Goal: Information Seeking & Learning: Learn about a topic

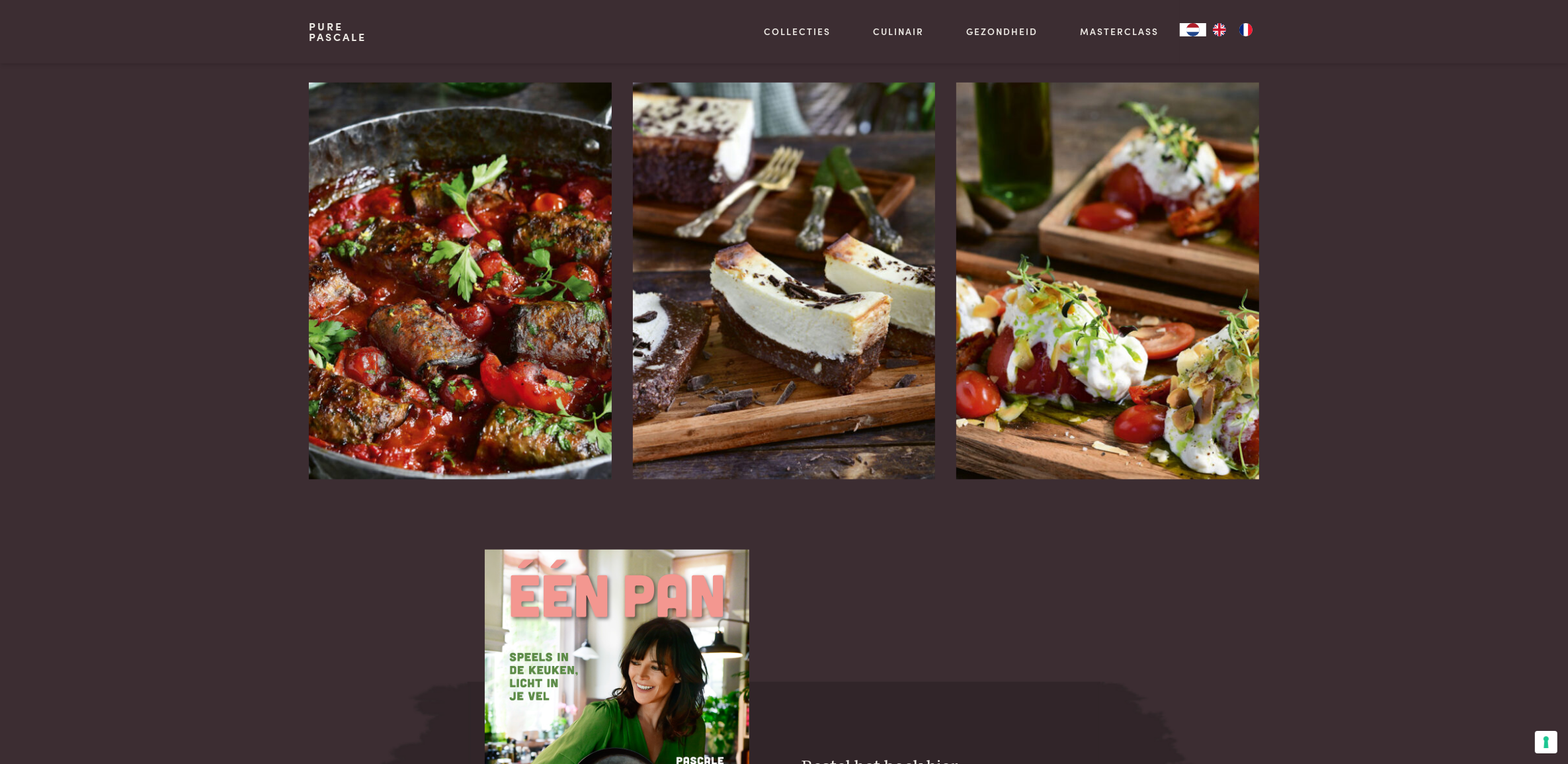
scroll to position [1774, 0]
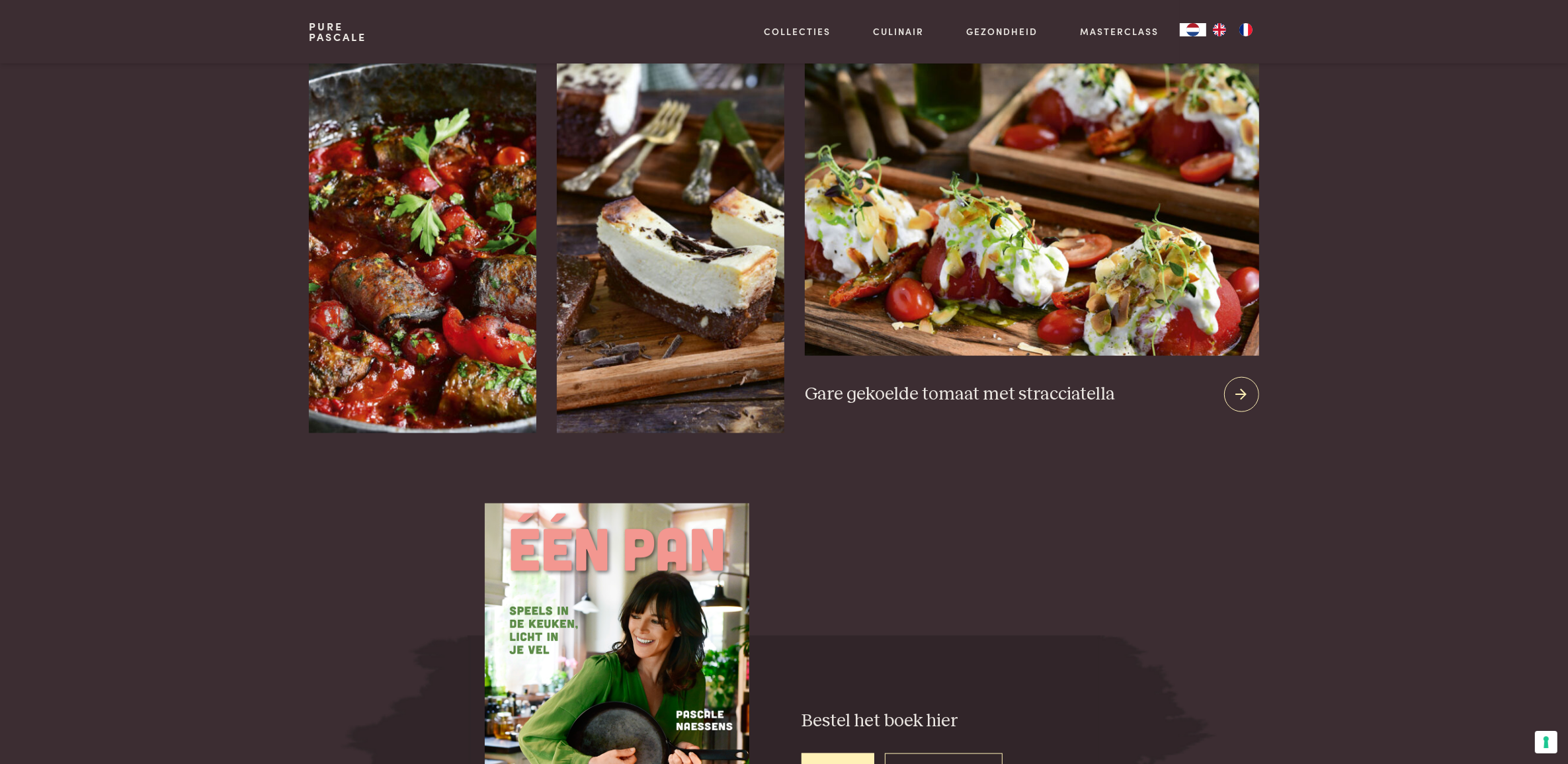
click at [1205, 269] on img at bounding box center [1031, 196] width 453 height 320
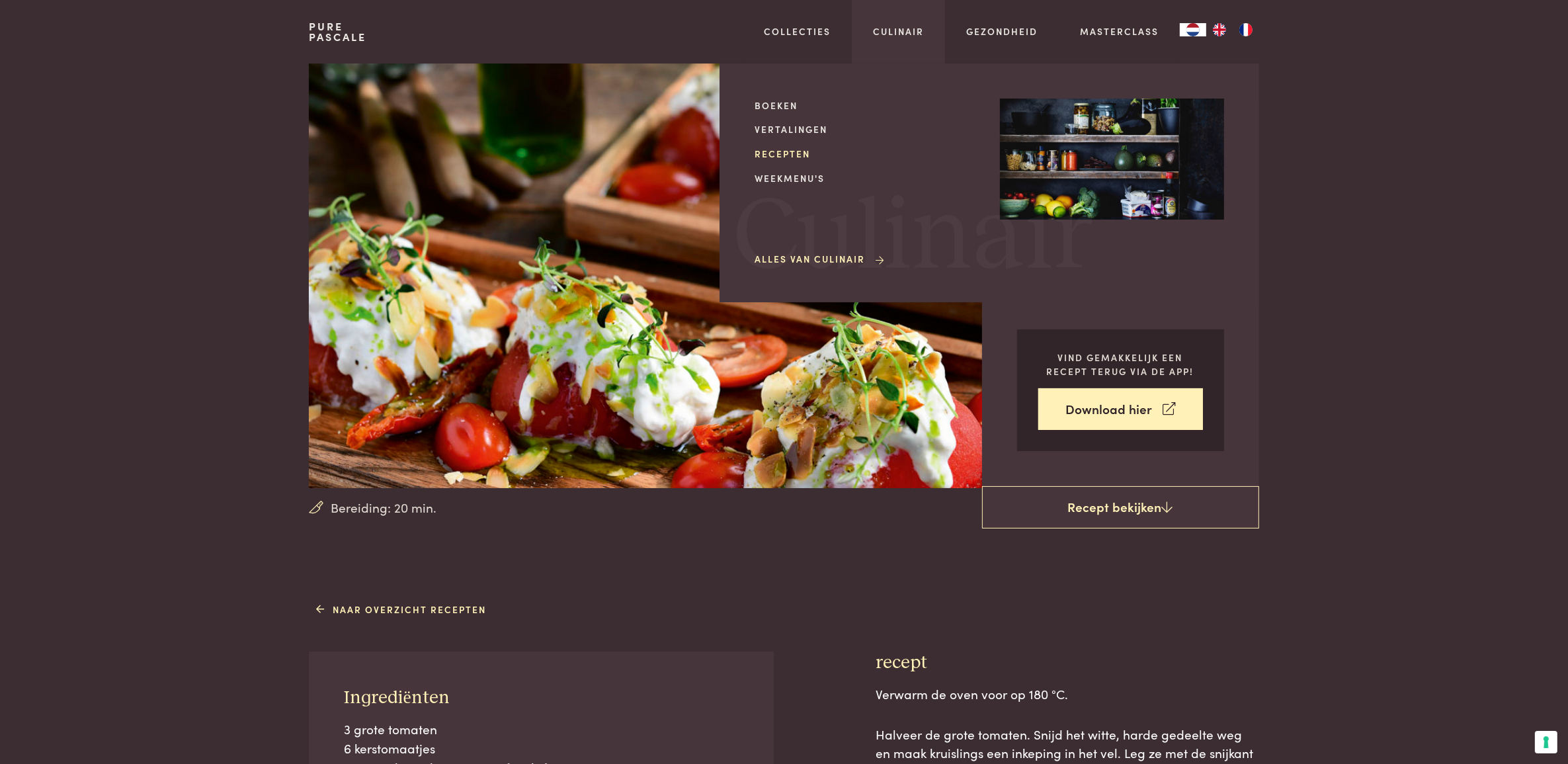
click at [771, 157] on link "Recepten" at bounding box center [866, 154] width 224 height 14
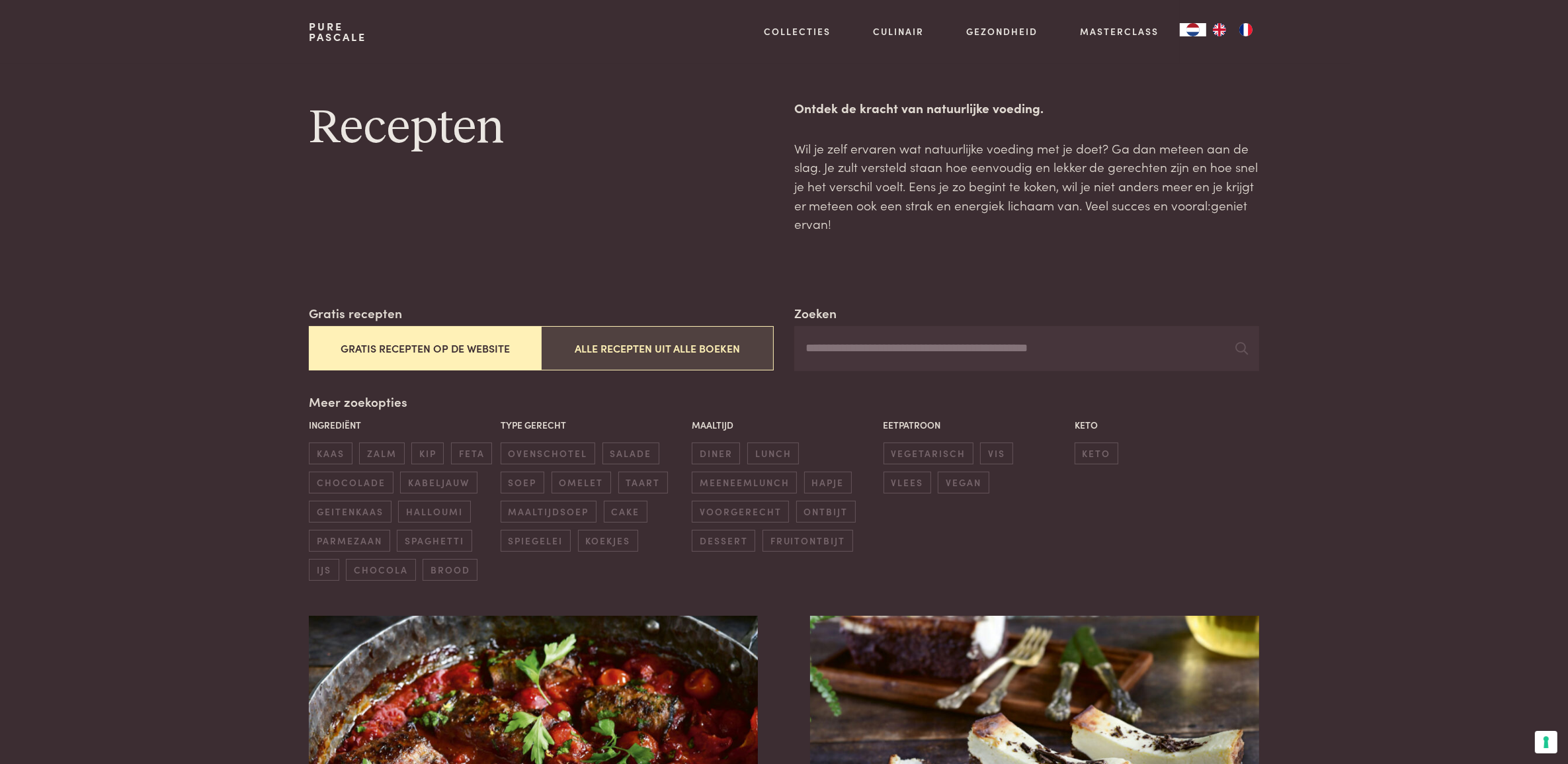
click at [738, 354] on button "Alle recepten uit alle boeken" at bounding box center [657, 348] width 232 height 44
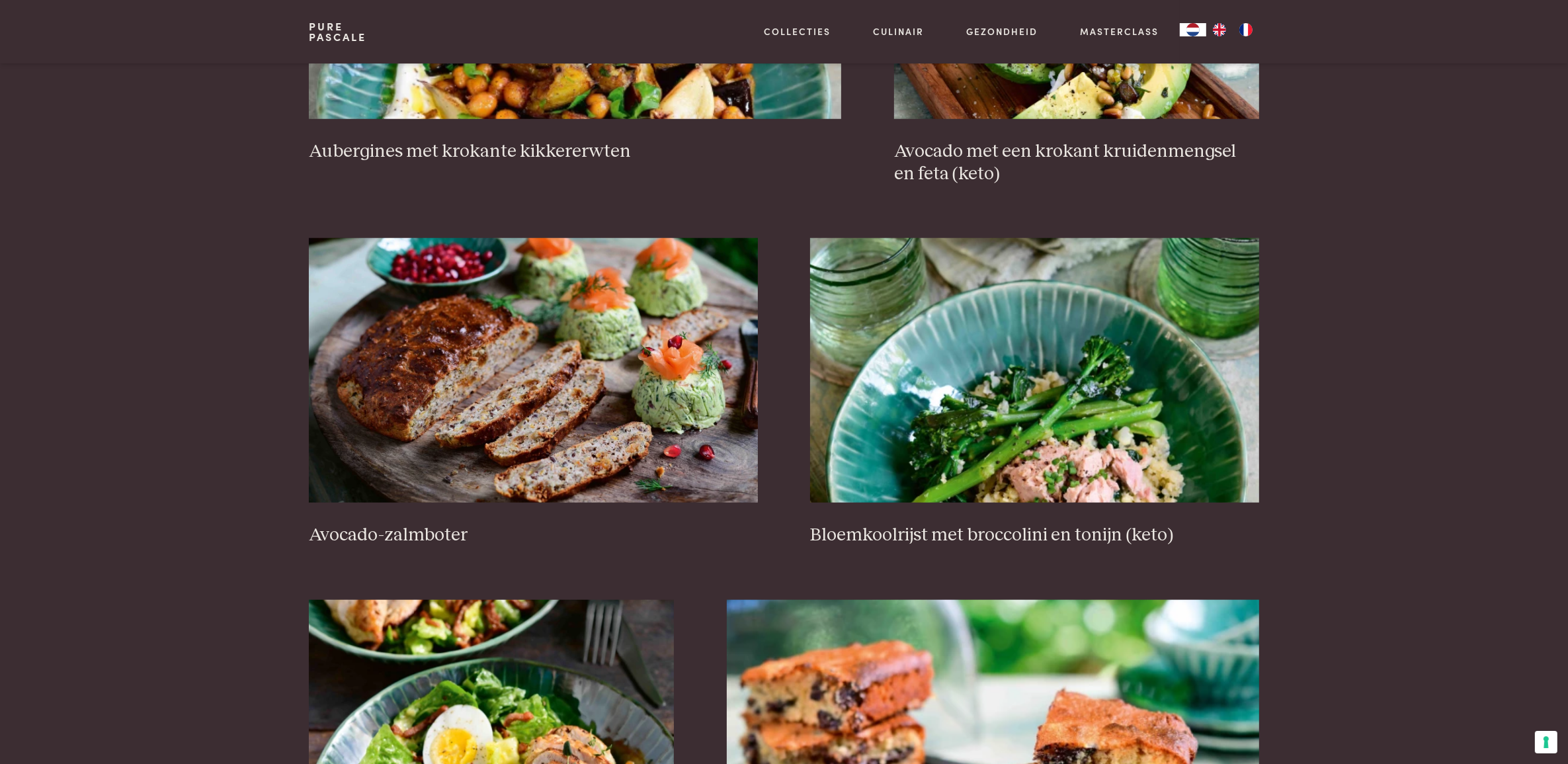
scroll to position [2175, 0]
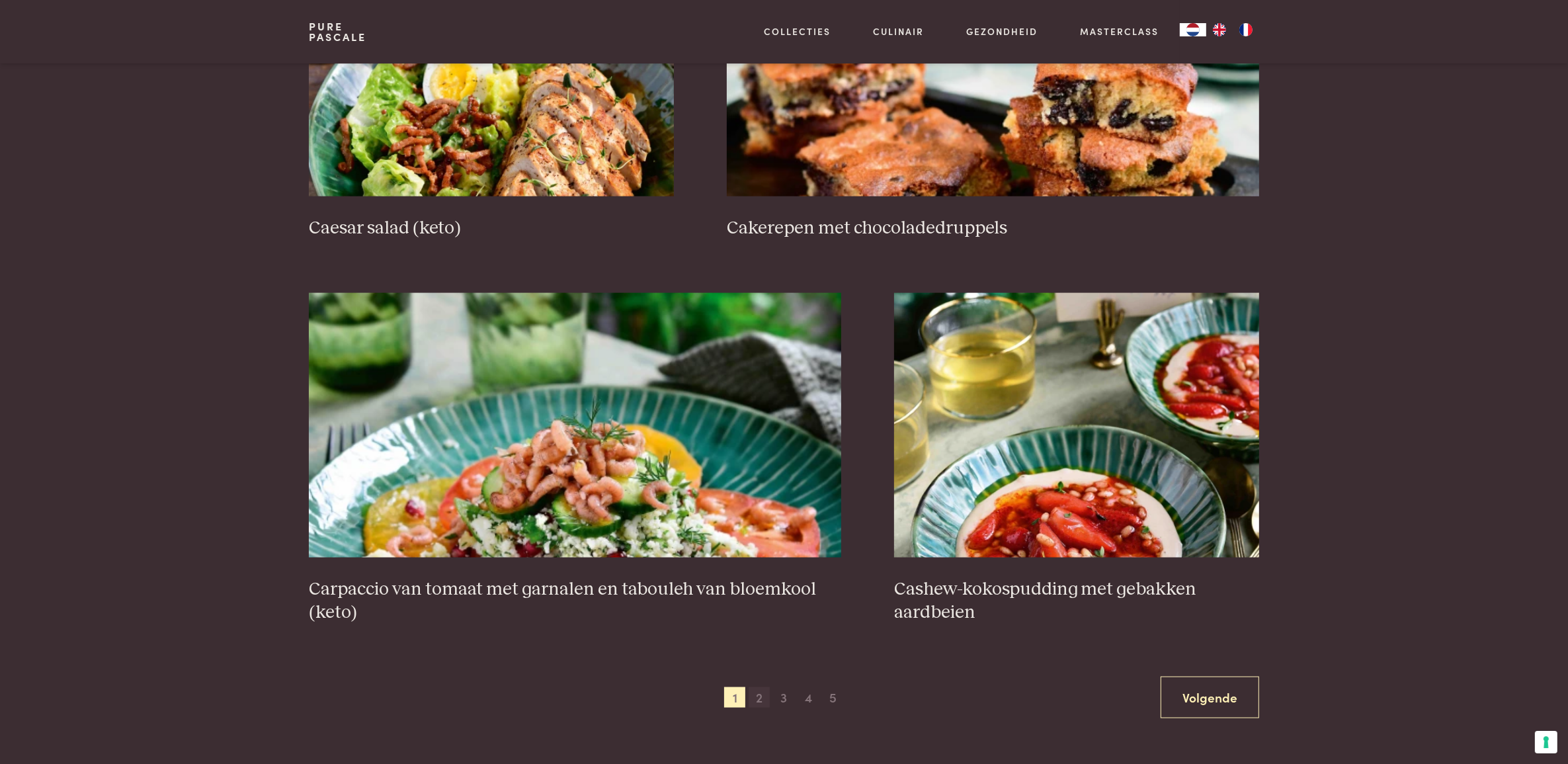
click at [755, 708] on span "2" at bounding box center [759, 698] width 21 height 21
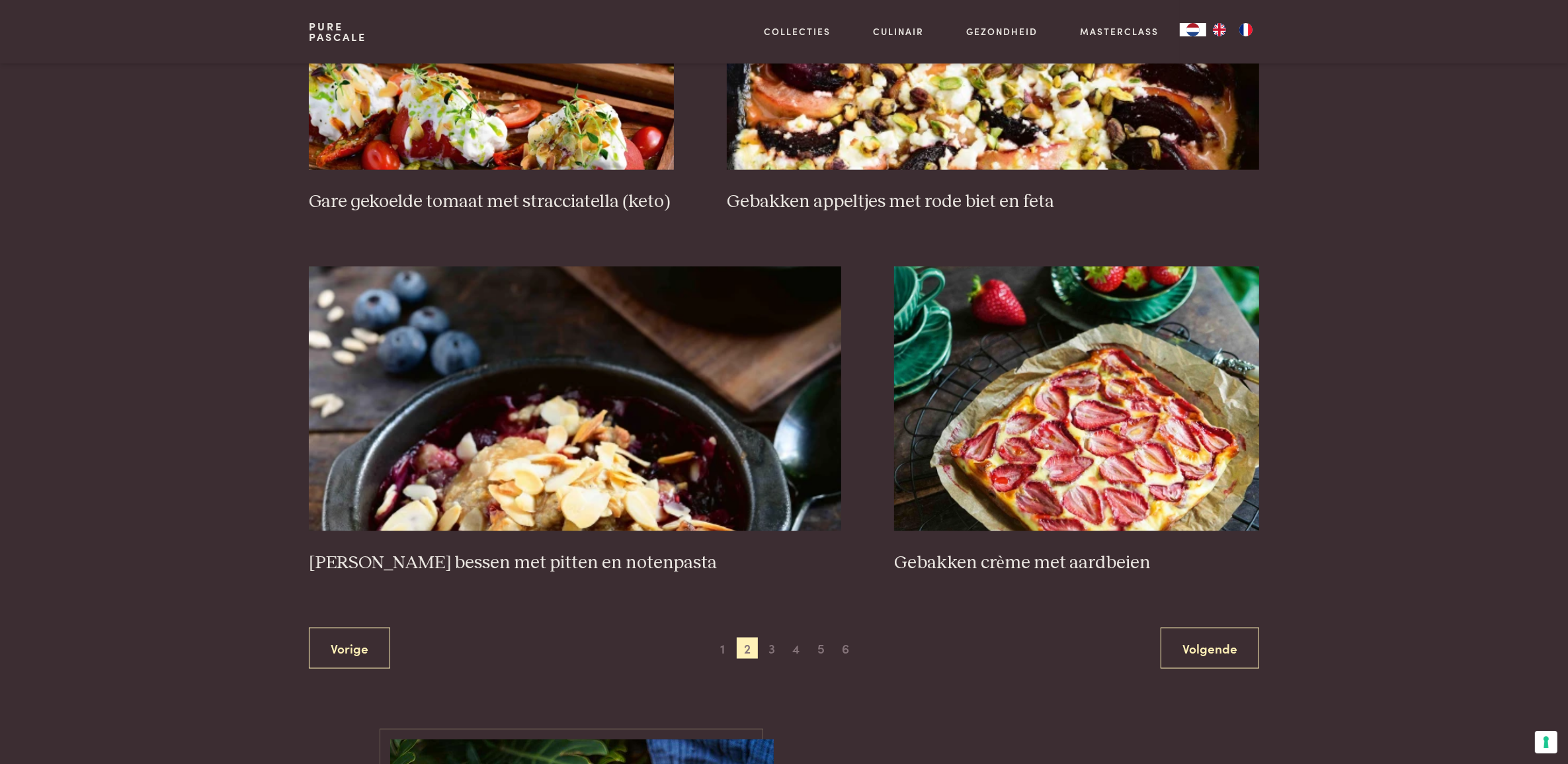
scroll to position [2307, 0]
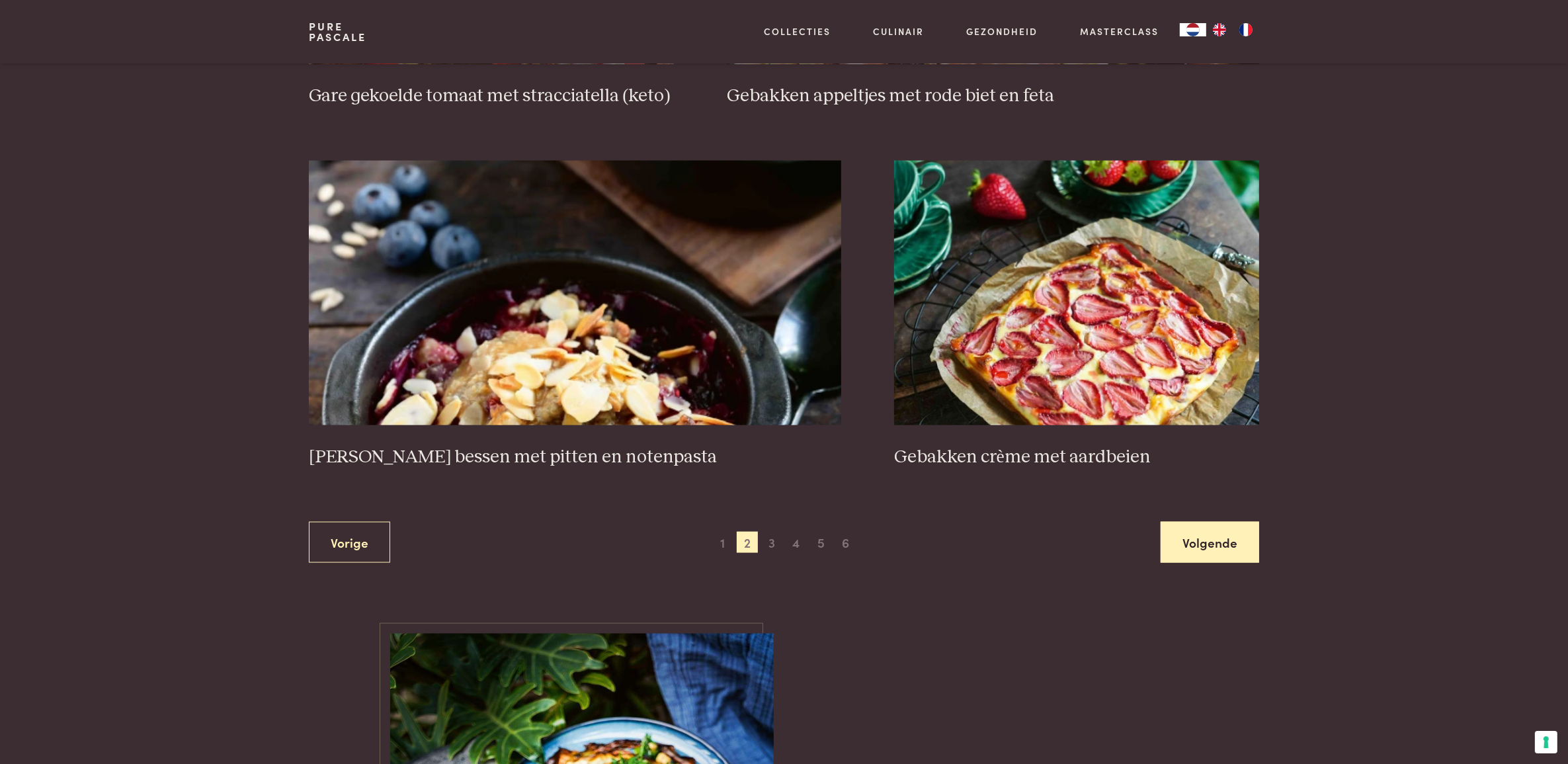
click at [1176, 538] on link "Volgende" at bounding box center [1209, 542] width 99 height 42
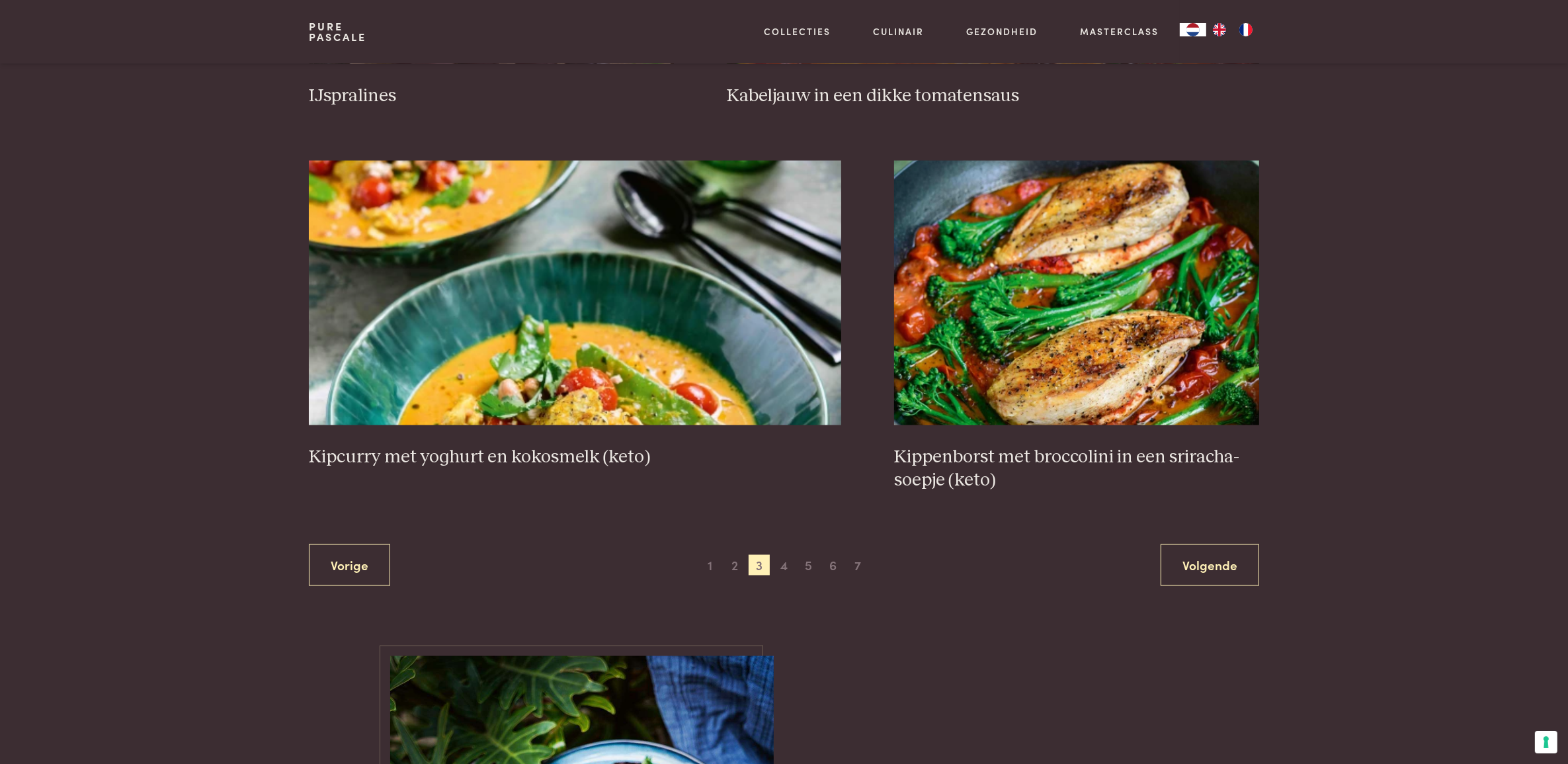
scroll to position [2975, 0]
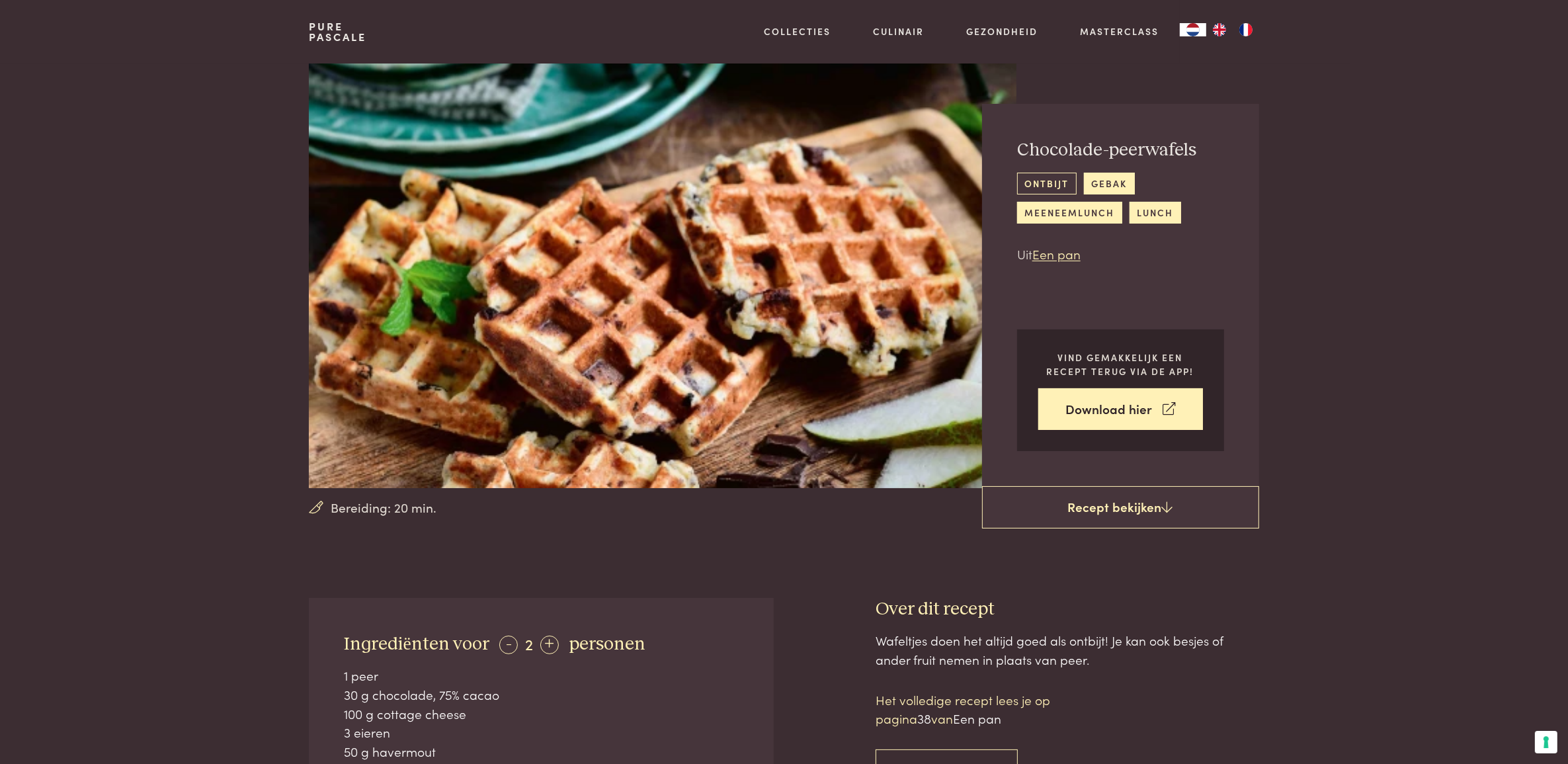
click at [1033, 183] on link "ontbijt" at bounding box center [1047, 183] width 60 height 22
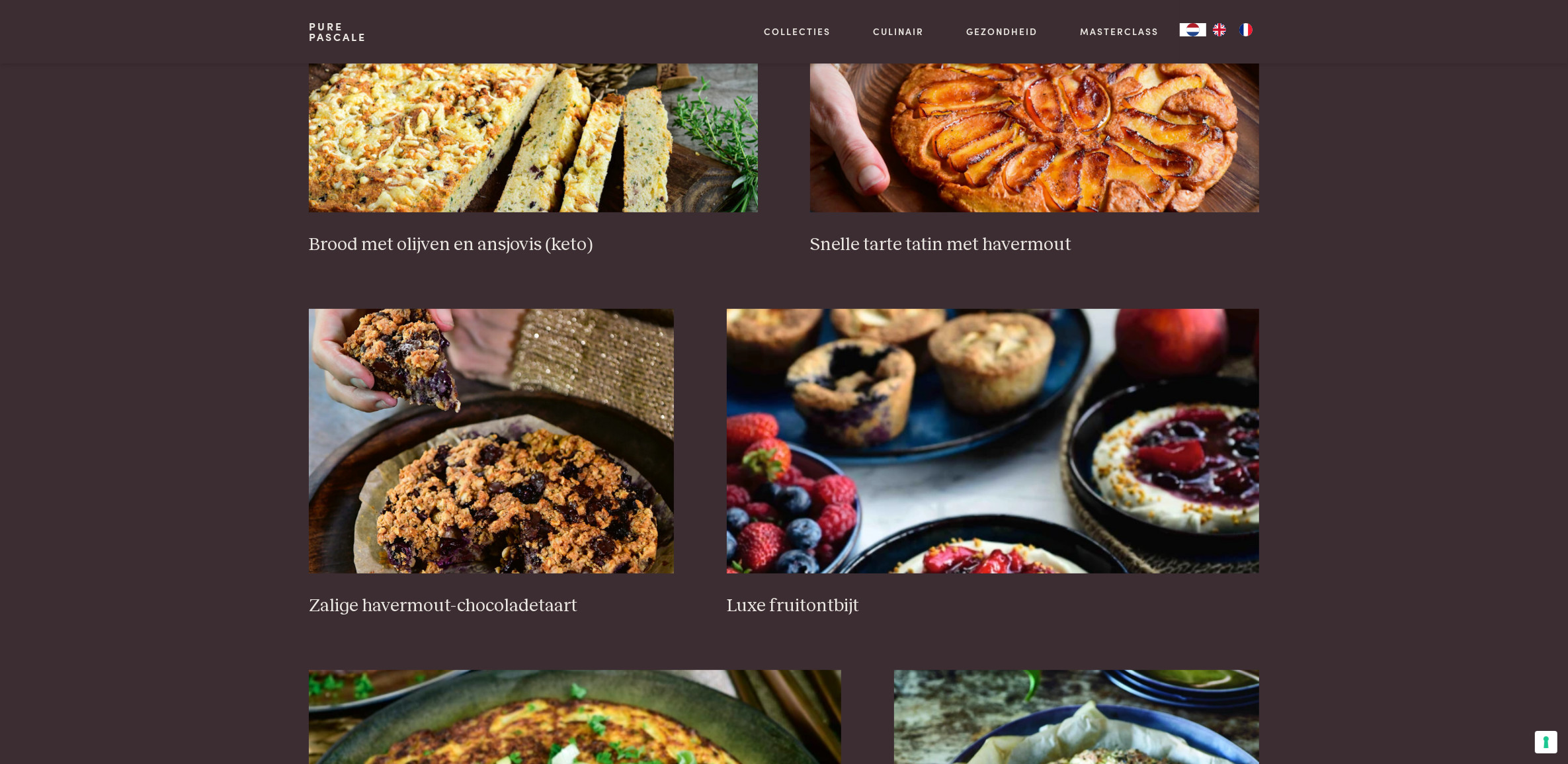
scroll to position [1336, 0]
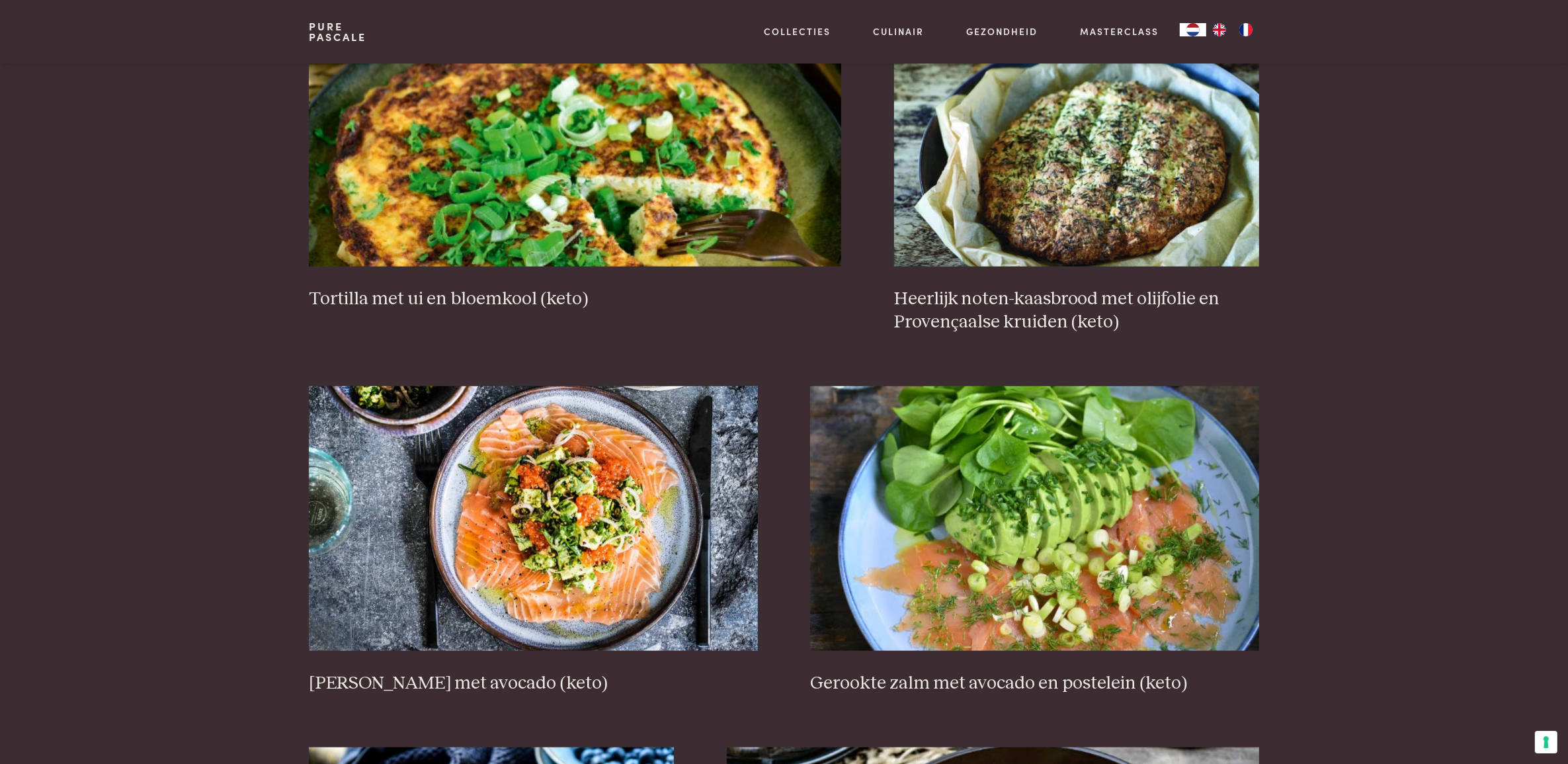
click at [1369, 649] on section "Zoeken Gratis recepten Gratis recepten op de website Alle recepten uit alle boe…" at bounding box center [784, 250] width 1568 height 2566
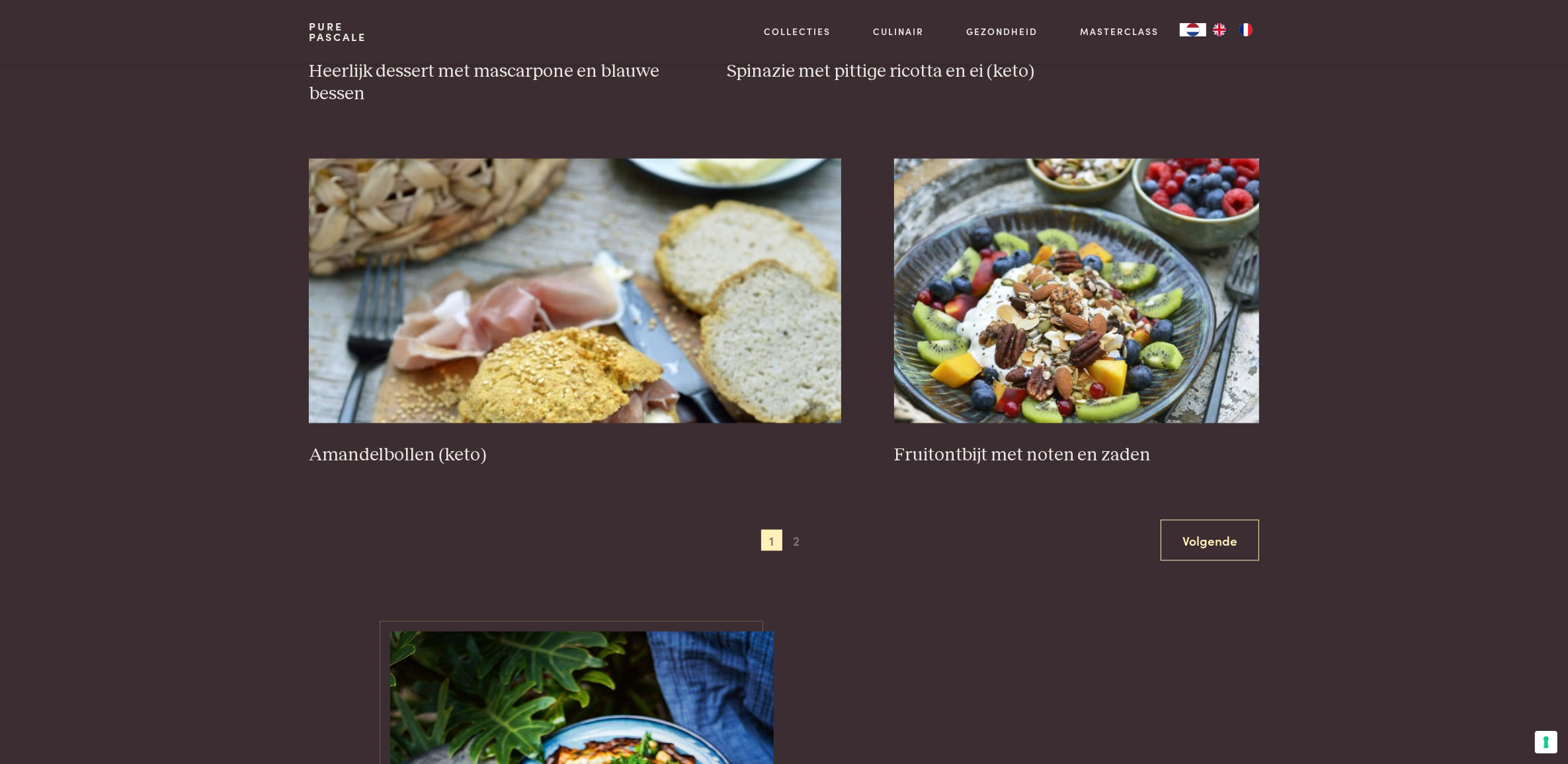
scroll to position [2383, 0]
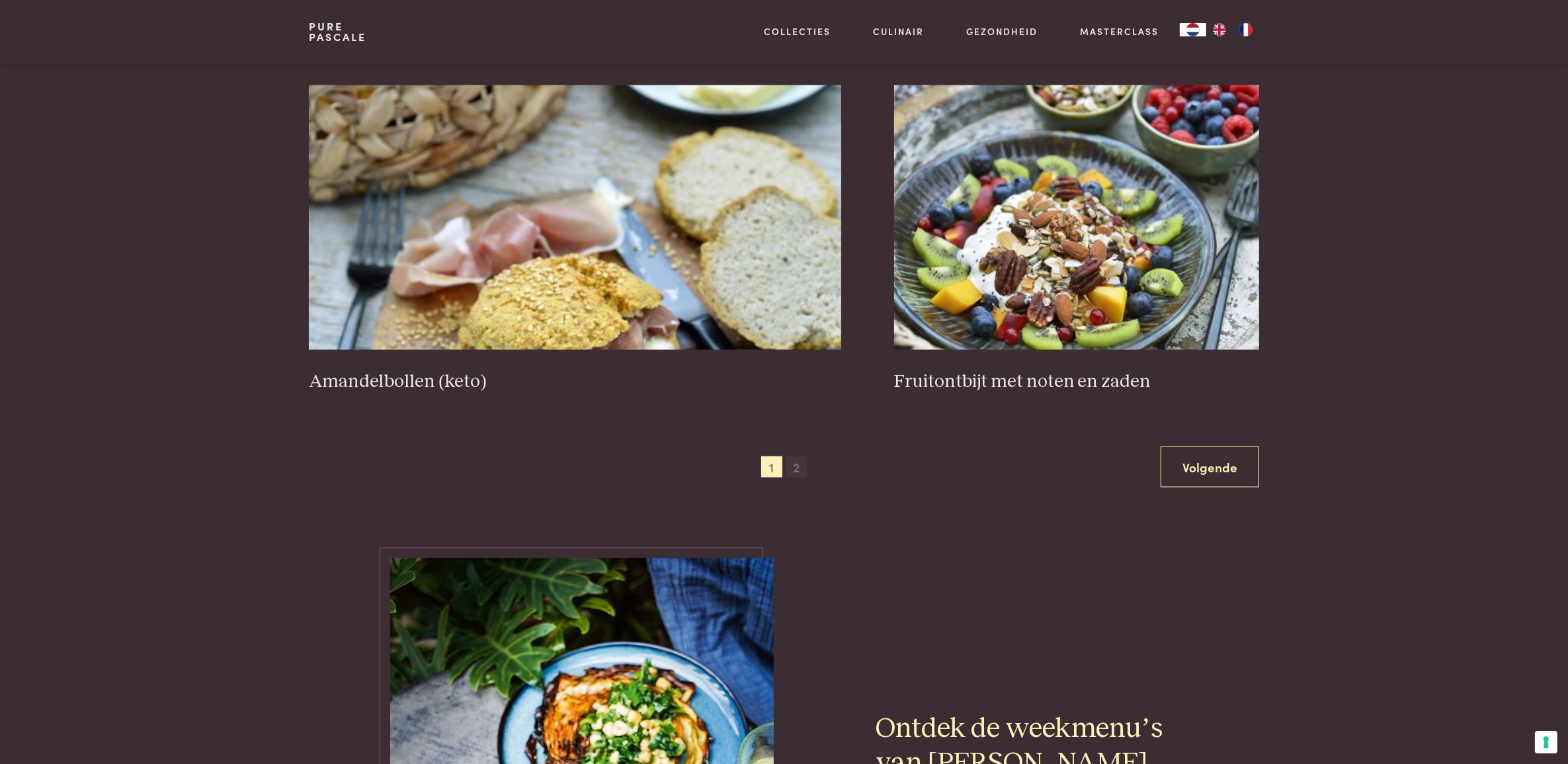
click at [794, 477] on span "2" at bounding box center [796, 467] width 21 height 21
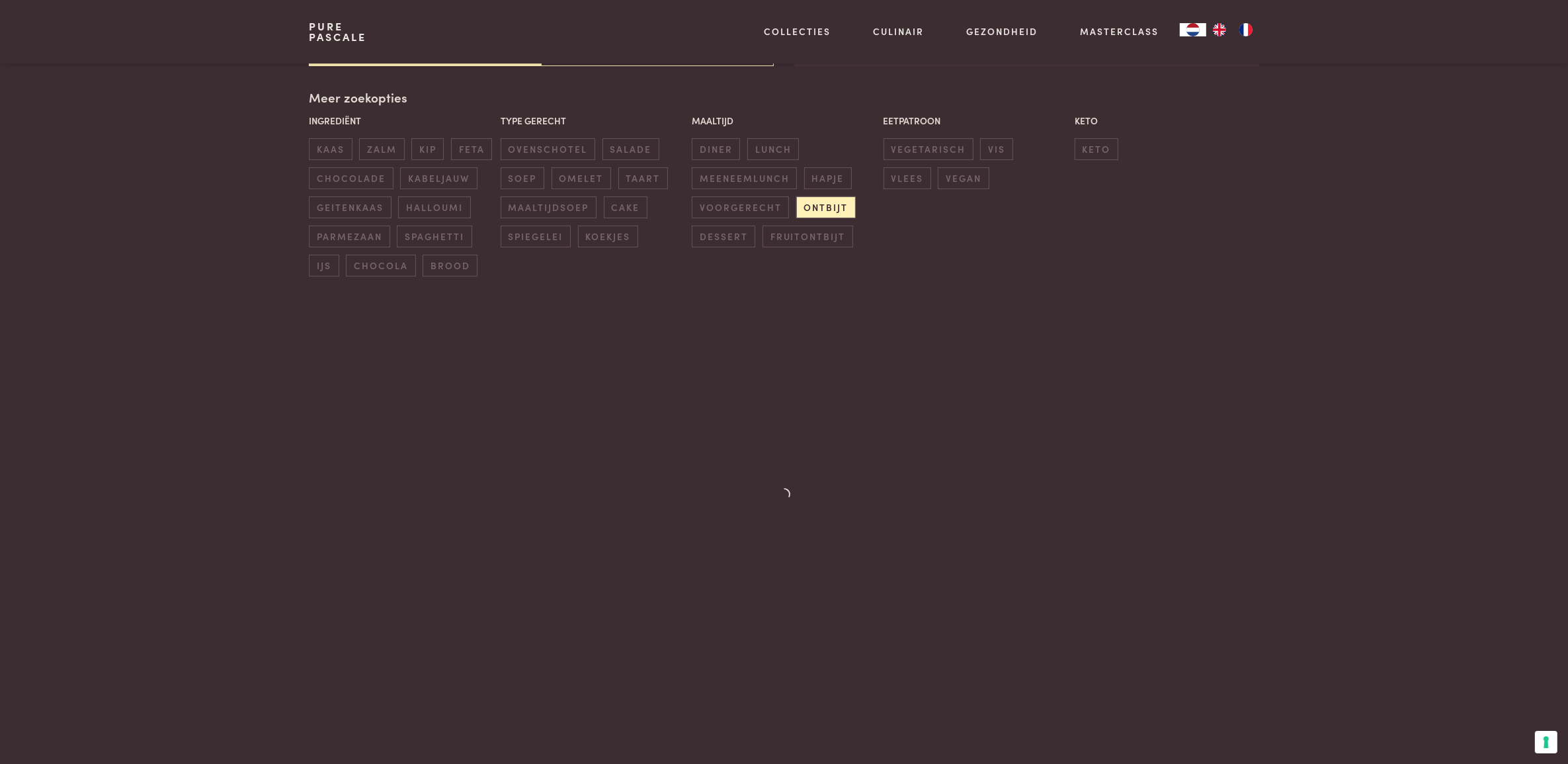
scroll to position [295, 0]
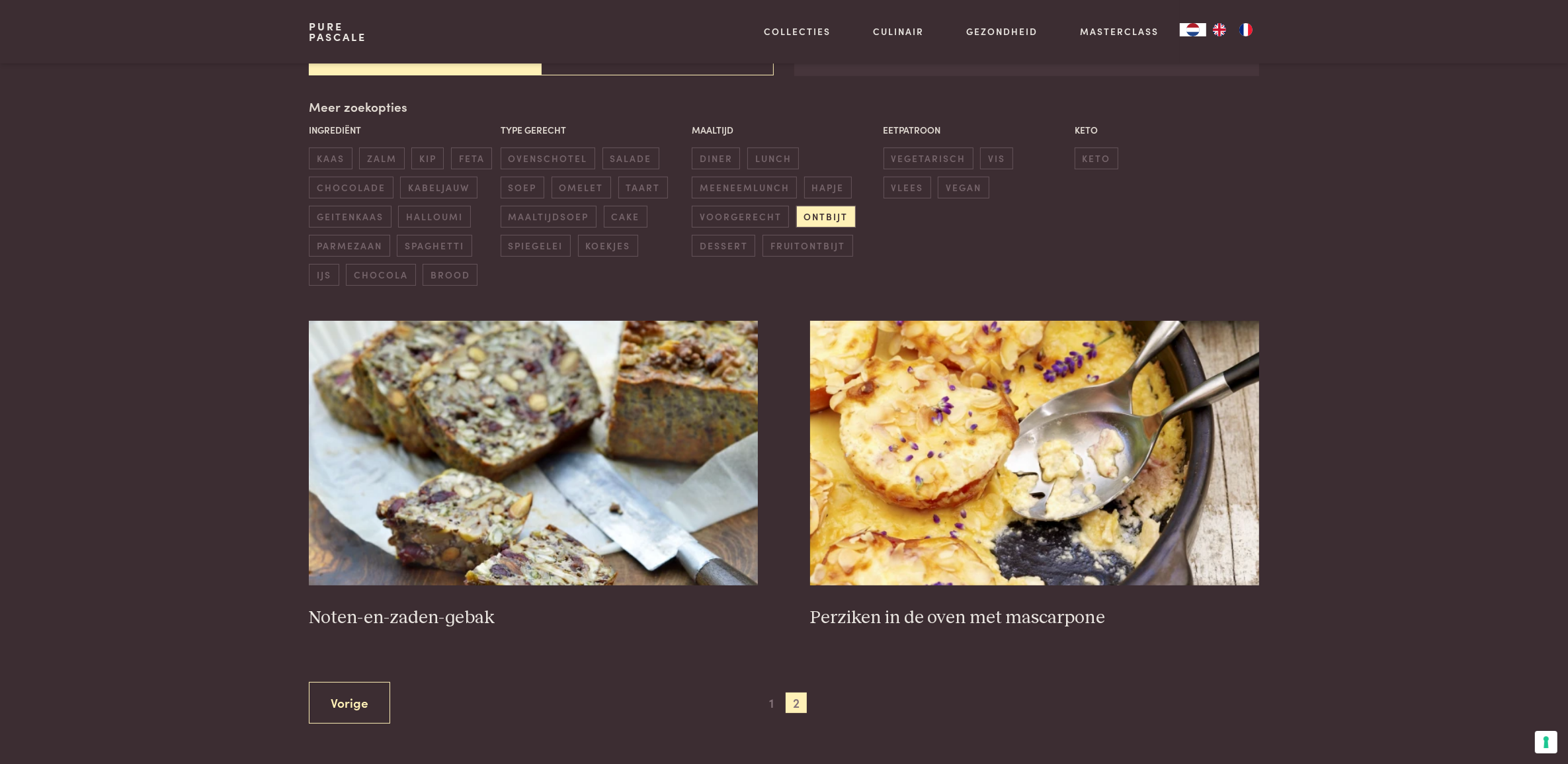
click at [1566, 239] on section "Zoeken Gratis recepten Gratis recepten op de website Alle recepten uit alle boe…" at bounding box center [784, 365] width 1568 height 714
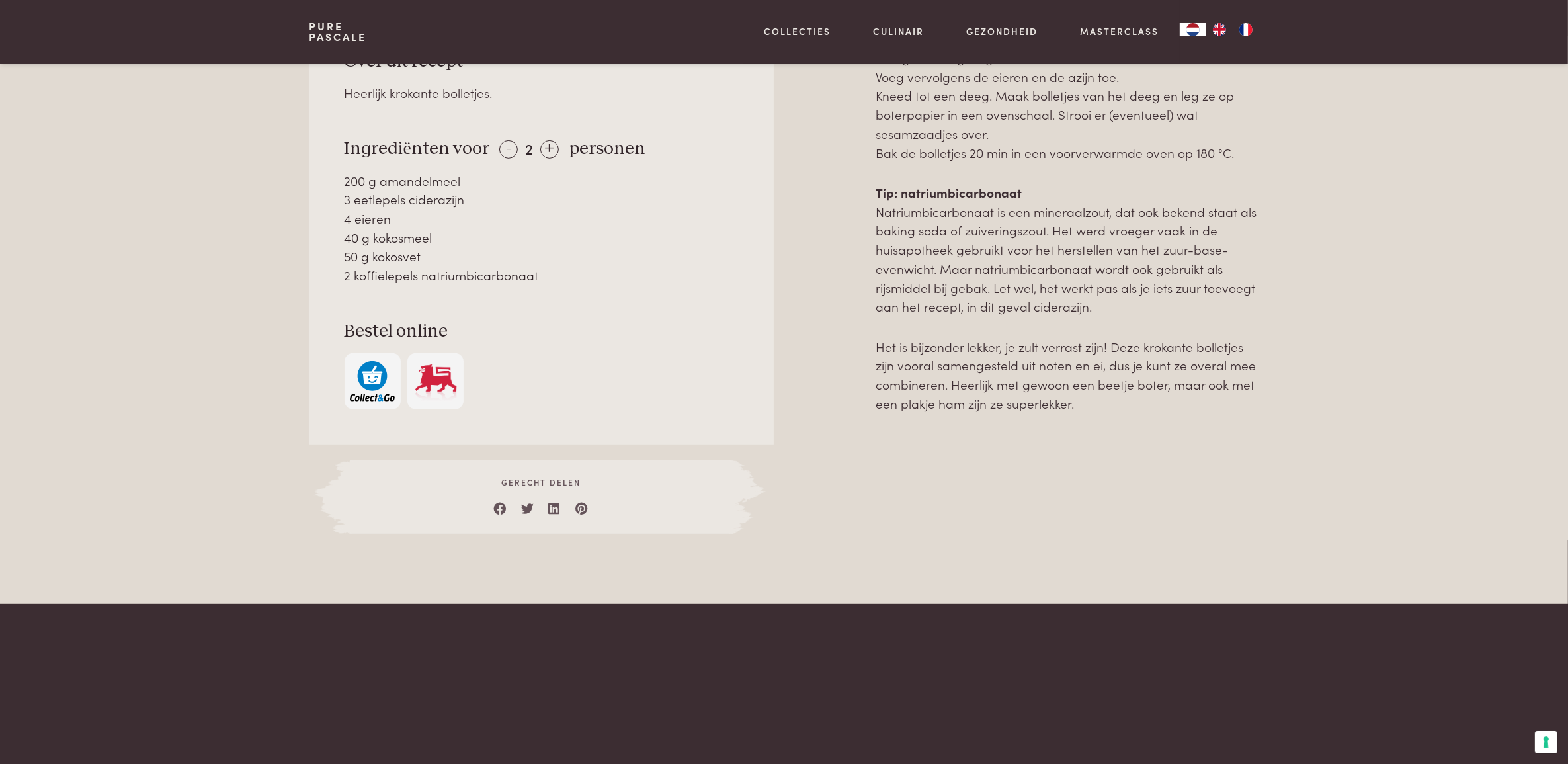
scroll to position [668, 0]
